Goal: Check status: Check status

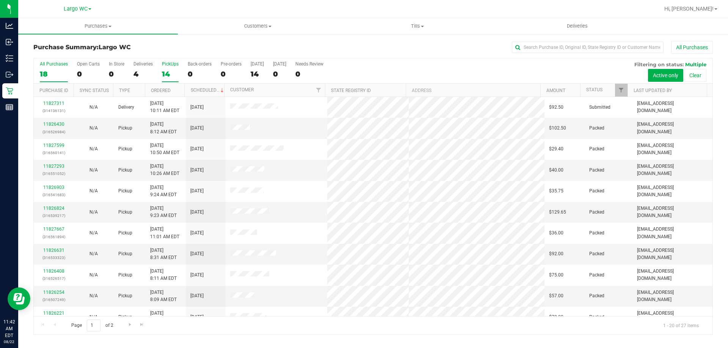
click at [167, 72] on div "14" at bounding box center [170, 74] width 17 height 9
click at [0, 0] on input "PickUps 14" at bounding box center [0, 0] width 0 height 0
drag, startPoint x: 222, startPoint y: 123, endPoint x: 264, endPoint y: 121, distance: 41.7
click at [257, 121] on tr "11827945 (316570803) N/A Pickup [DATE] 11:32 AM EDT 8/22/2025 $108.50 Submitted…" at bounding box center [373, 128] width 678 height 21
click at [293, 122] on td at bounding box center [276, 128] width 102 height 21
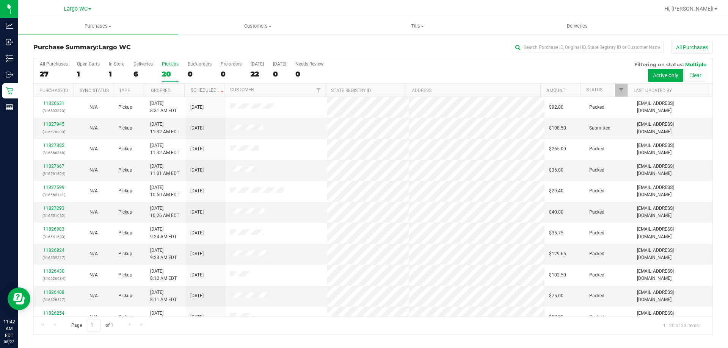
click at [162, 70] on div "20" at bounding box center [170, 74] width 17 height 9
click at [0, 0] on input "PickUps 20" at bounding box center [0, 0] width 0 height 0
click at [116, 74] on div "1" at bounding box center [117, 74] width 16 height 9
click at [0, 0] on input "In Store 1" at bounding box center [0, 0] width 0 height 0
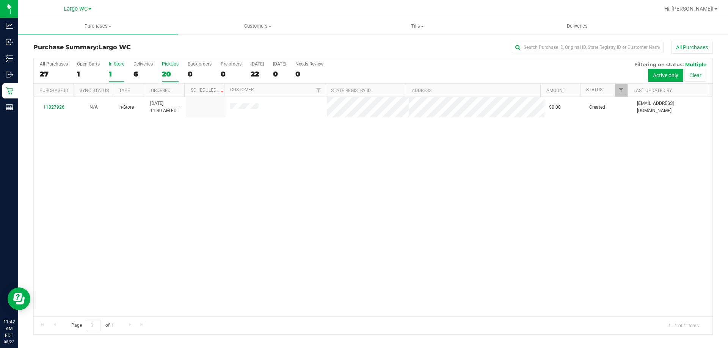
click at [170, 75] on div "20" at bounding box center [170, 74] width 17 height 9
click at [0, 0] on input "PickUps 20" at bounding box center [0, 0] width 0 height 0
